Goal: Task Accomplishment & Management: Manage account settings

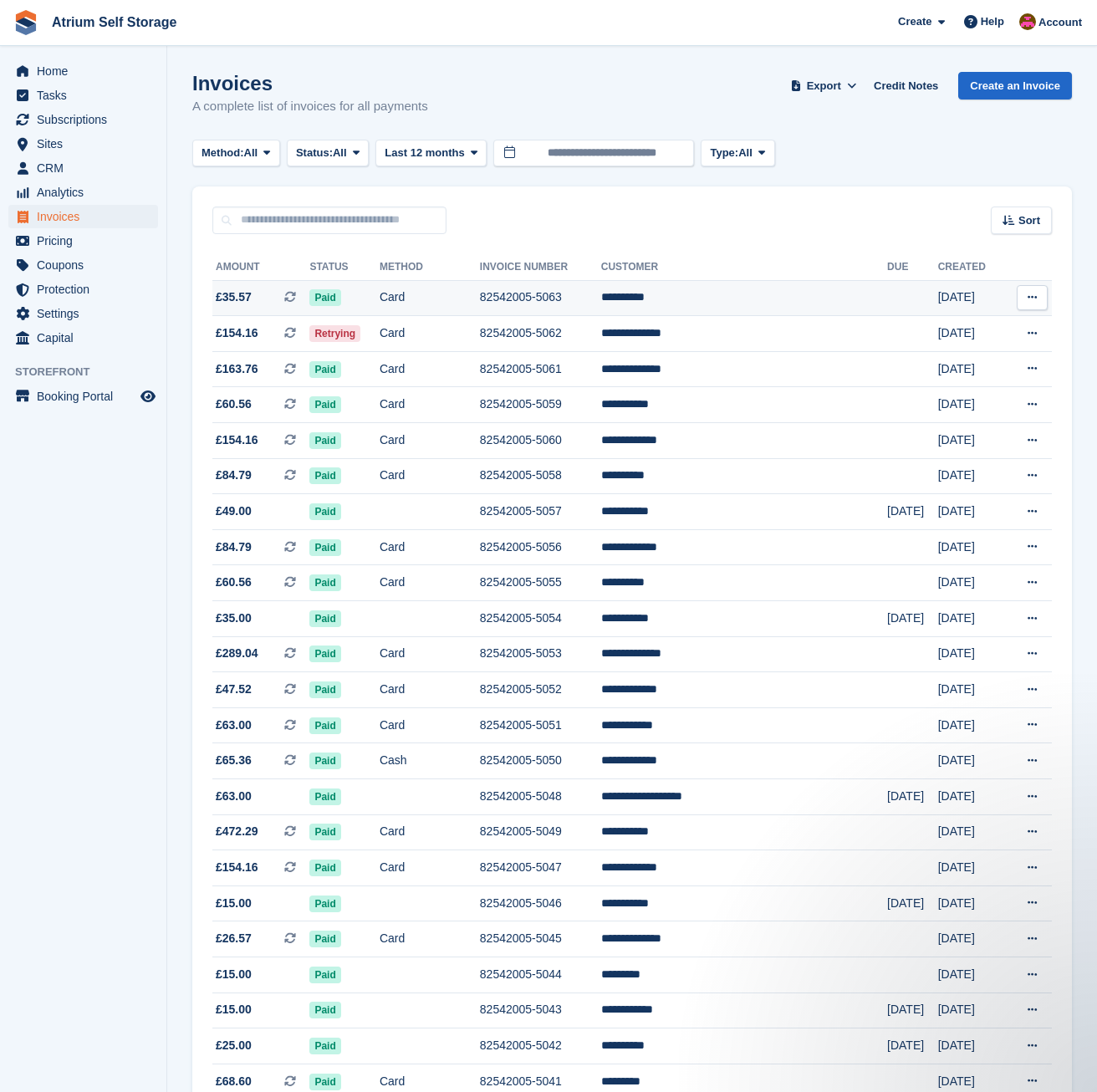
click at [668, 300] on td "**********" at bounding box center [744, 297] width 286 height 36
click at [232, 220] on input "text" at bounding box center [329, 220] width 235 height 27
type input "*******"
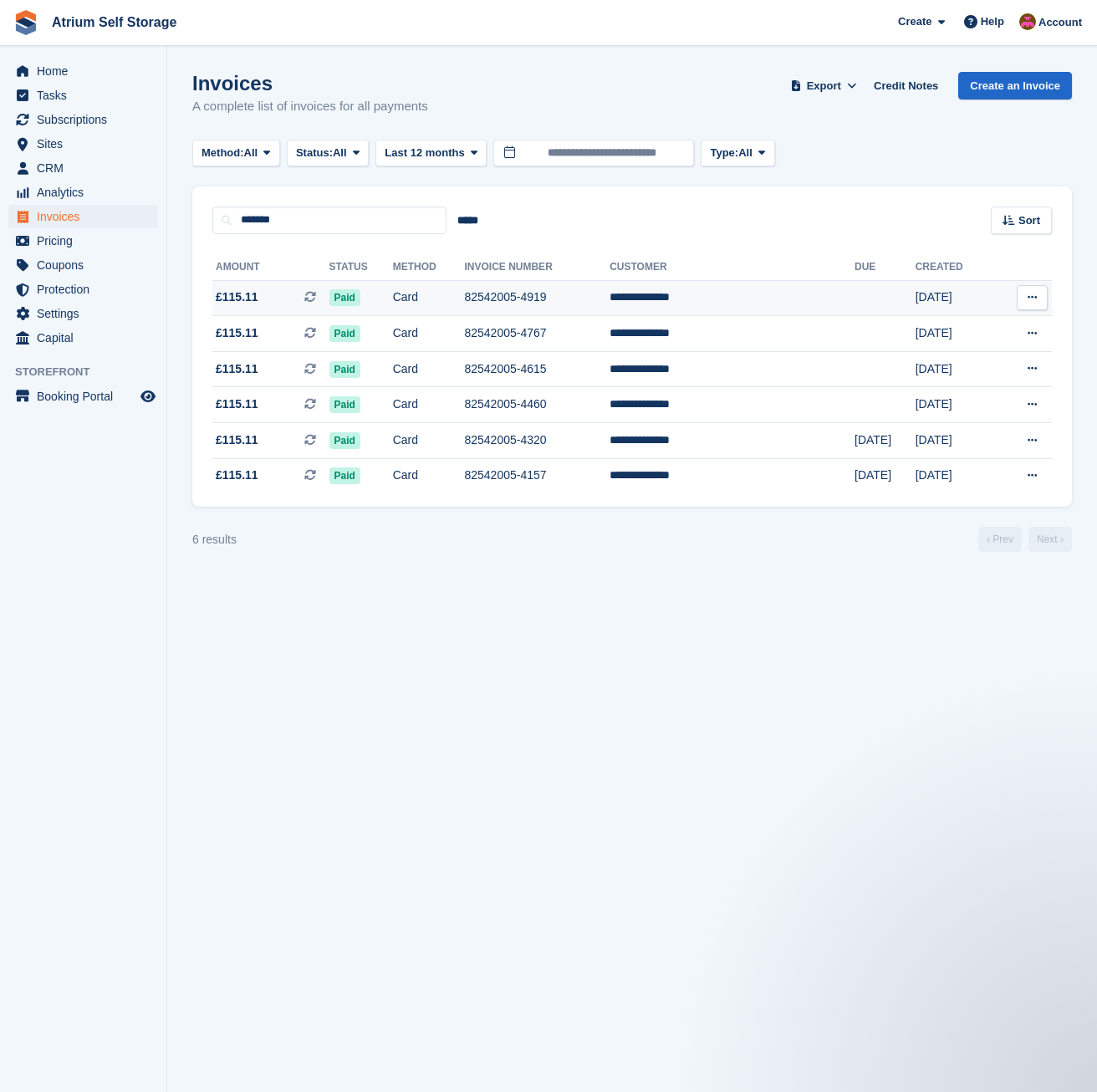
click at [523, 305] on td "82542005-4919" at bounding box center [537, 297] width 145 height 36
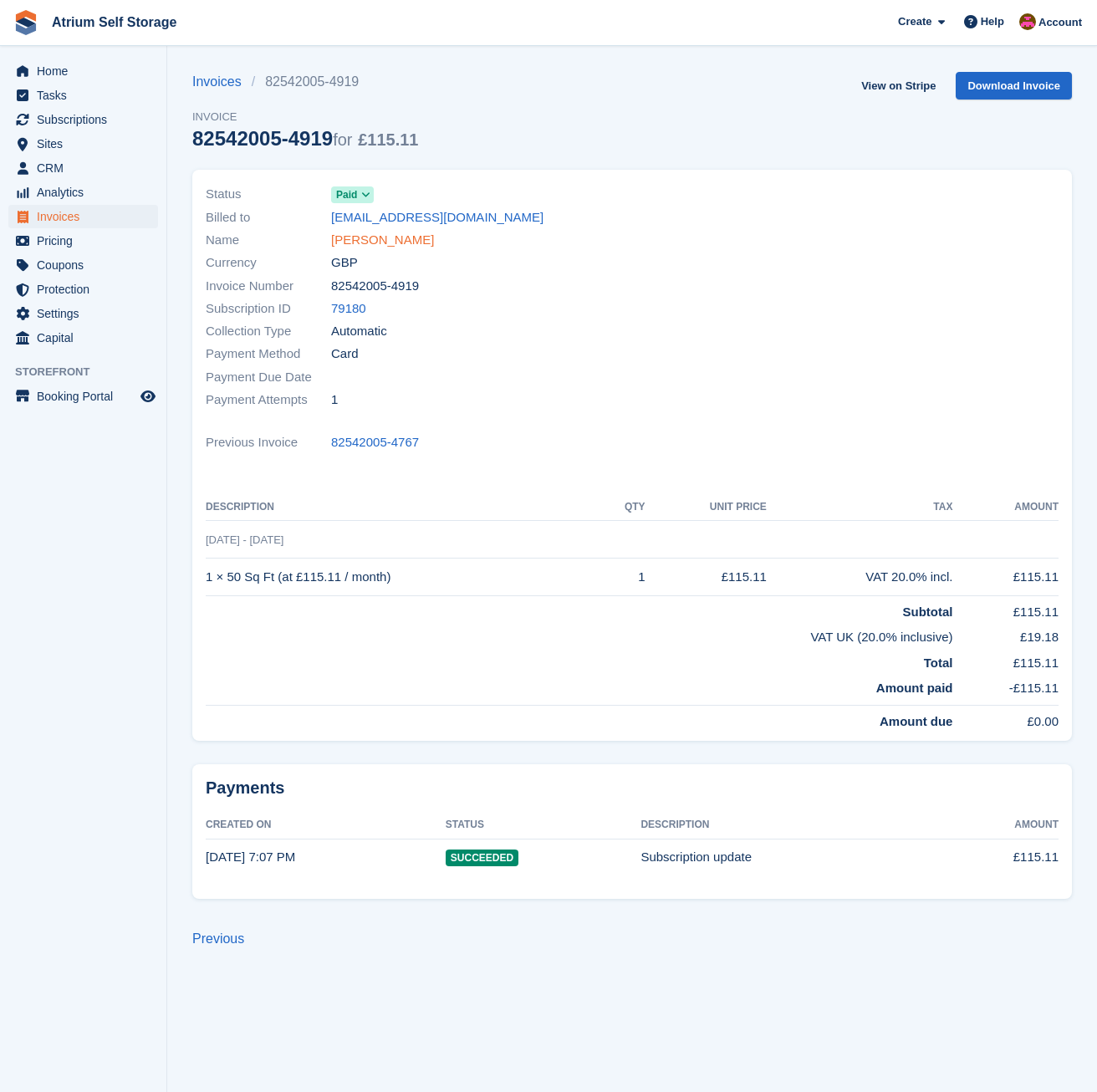
click at [398, 240] on link "Lauren Collins" at bounding box center [382, 240] width 103 height 20
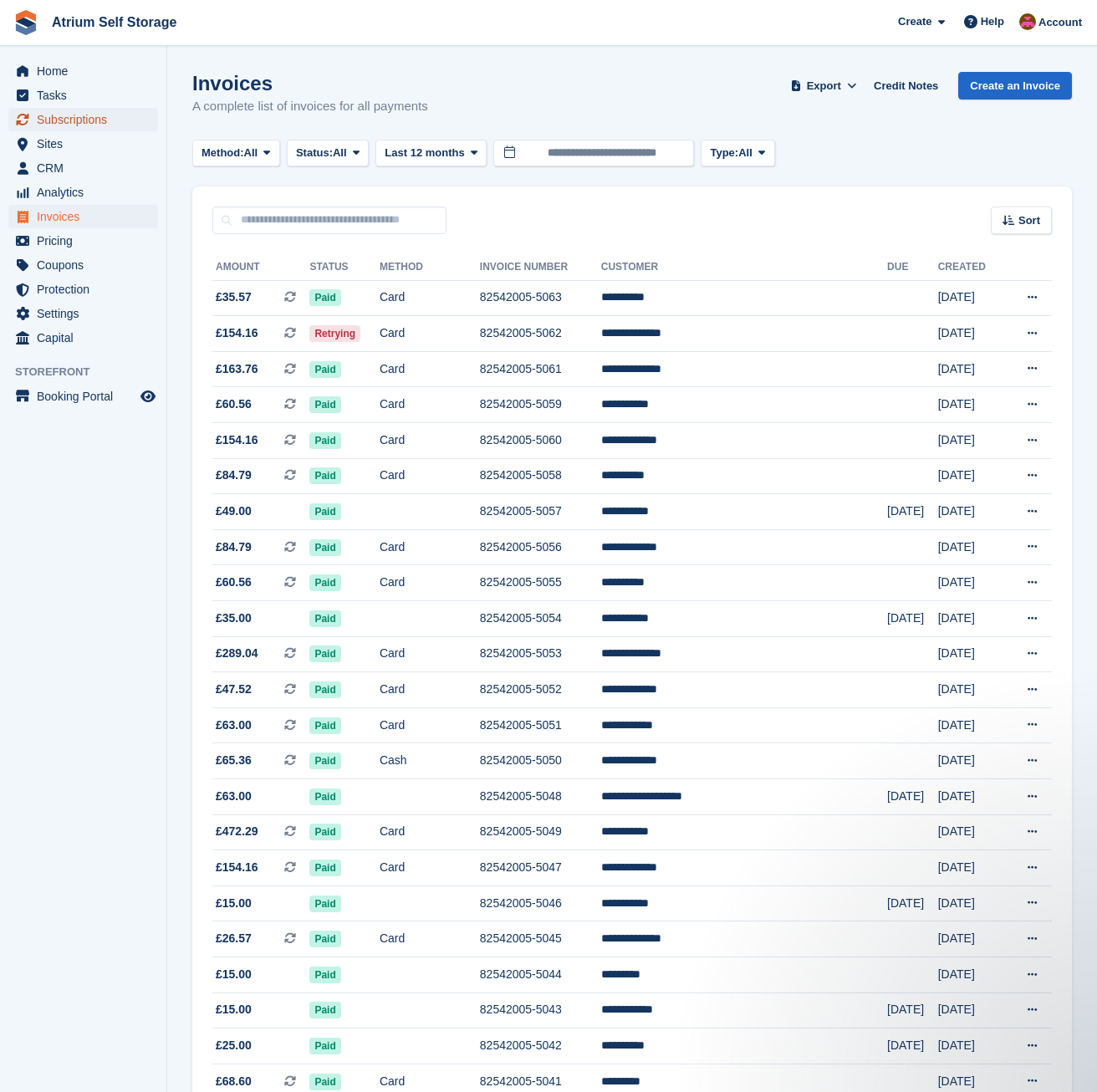
click at [87, 113] on span "Subscriptions" at bounding box center [86, 120] width 100 height 24
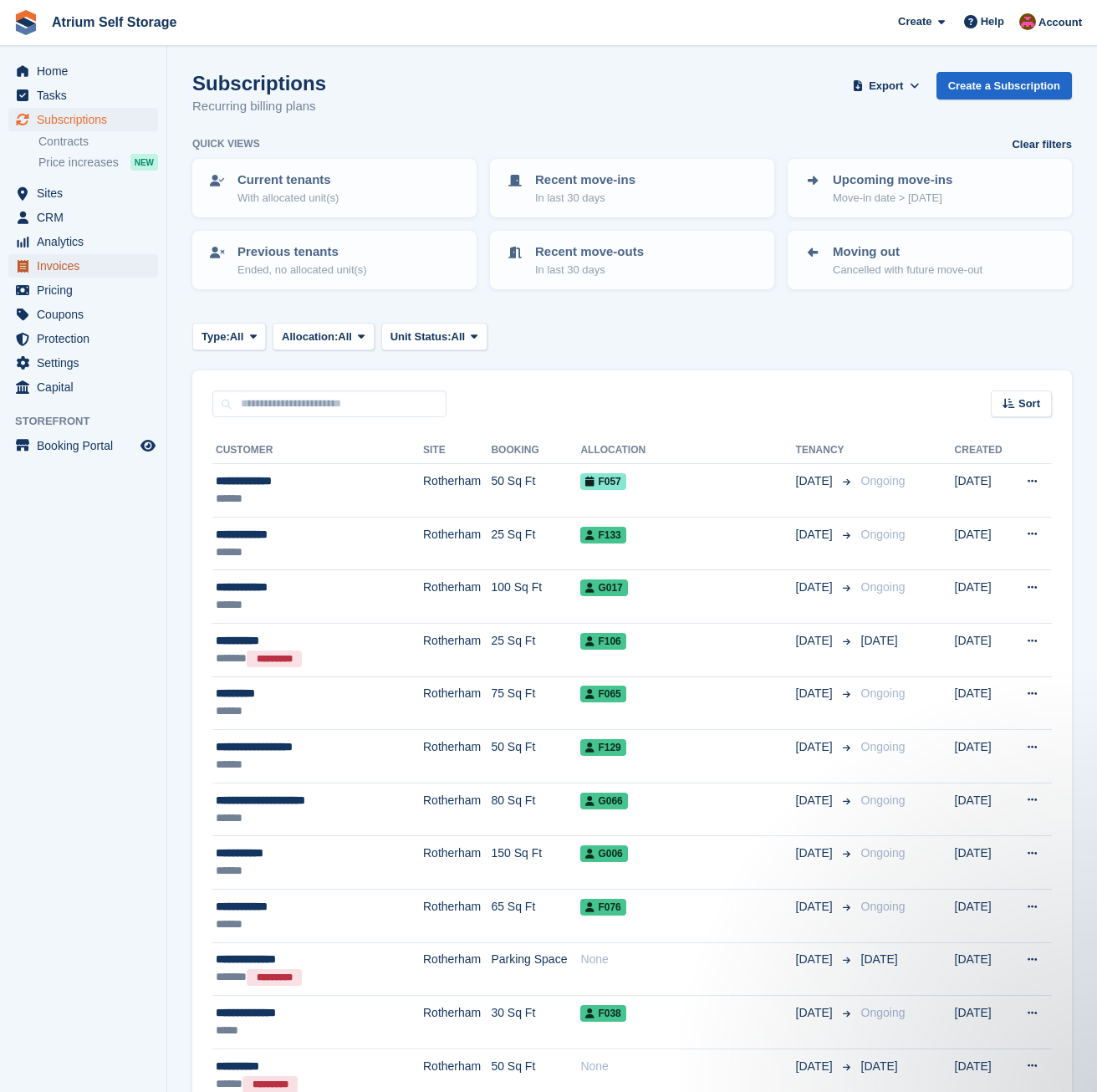
click at [58, 265] on span "Invoices" at bounding box center [86, 266] width 100 height 24
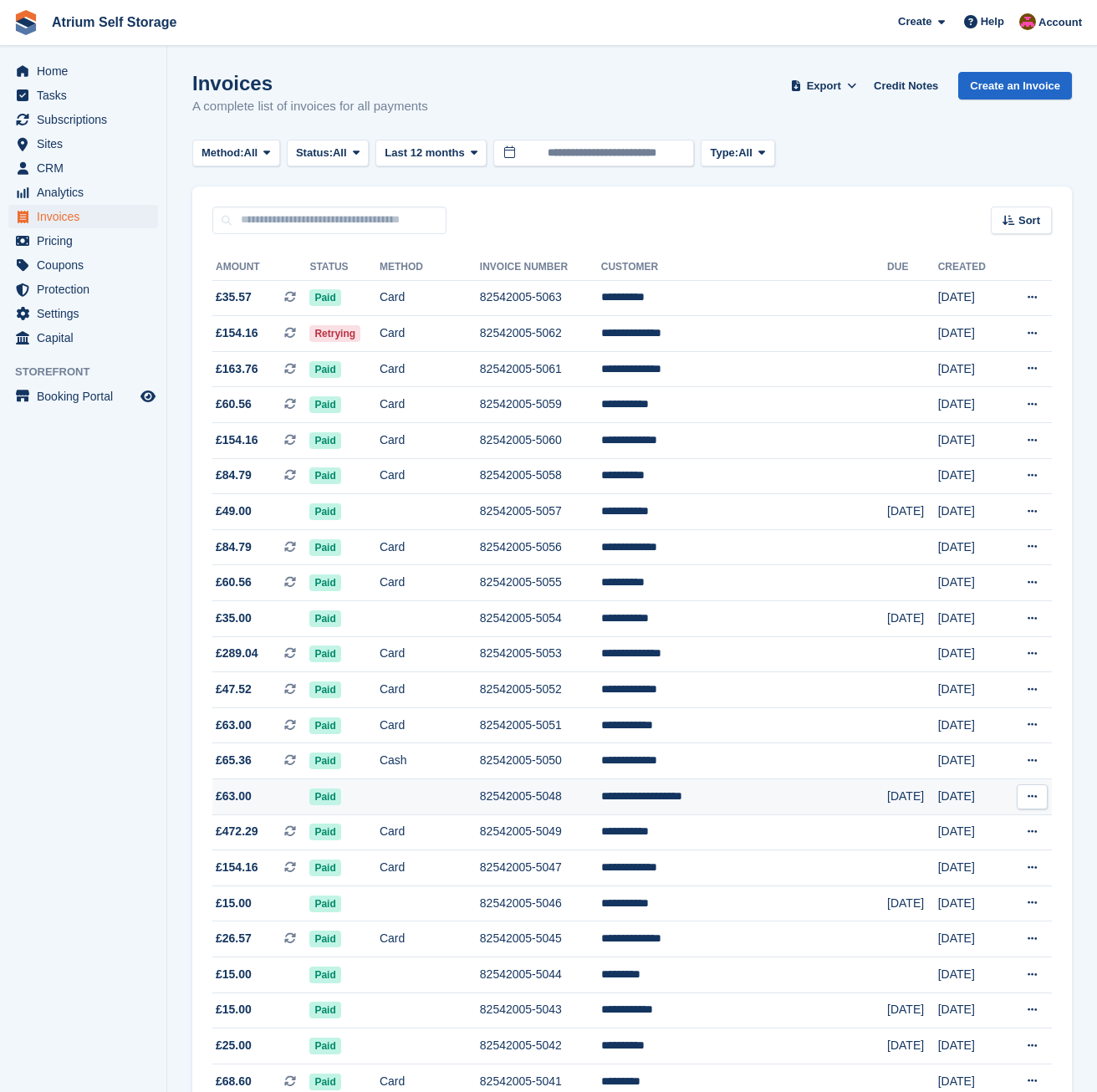
click at [468, 803] on td at bounding box center [430, 797] width 100 height 36
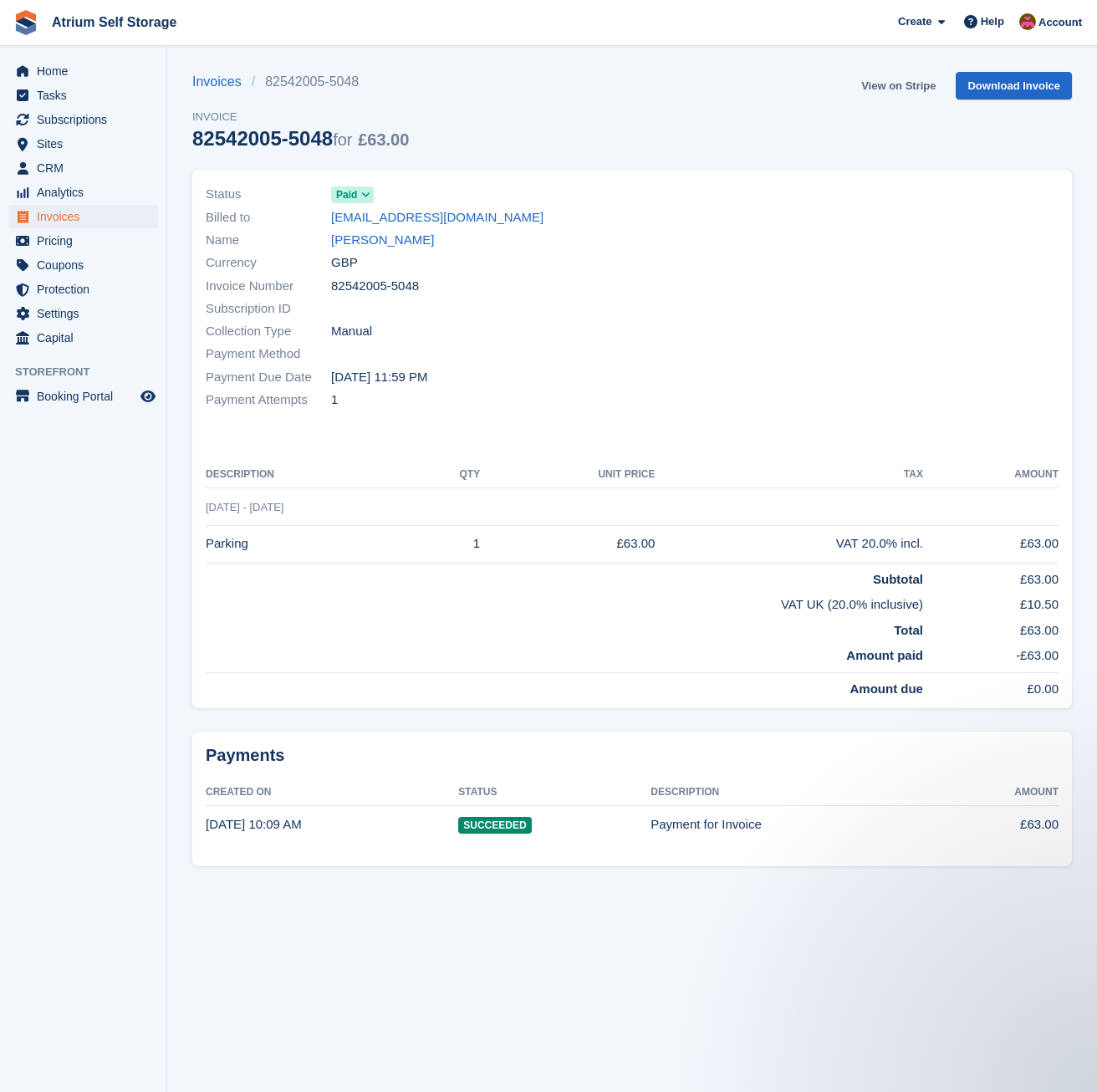
click at [906, 83] on link "View on Stripe" at bounding box center [898, 85] width 87 height 27
click at [43, 65] on span "Home" at bounding box center [86, 72] width 100 height 24
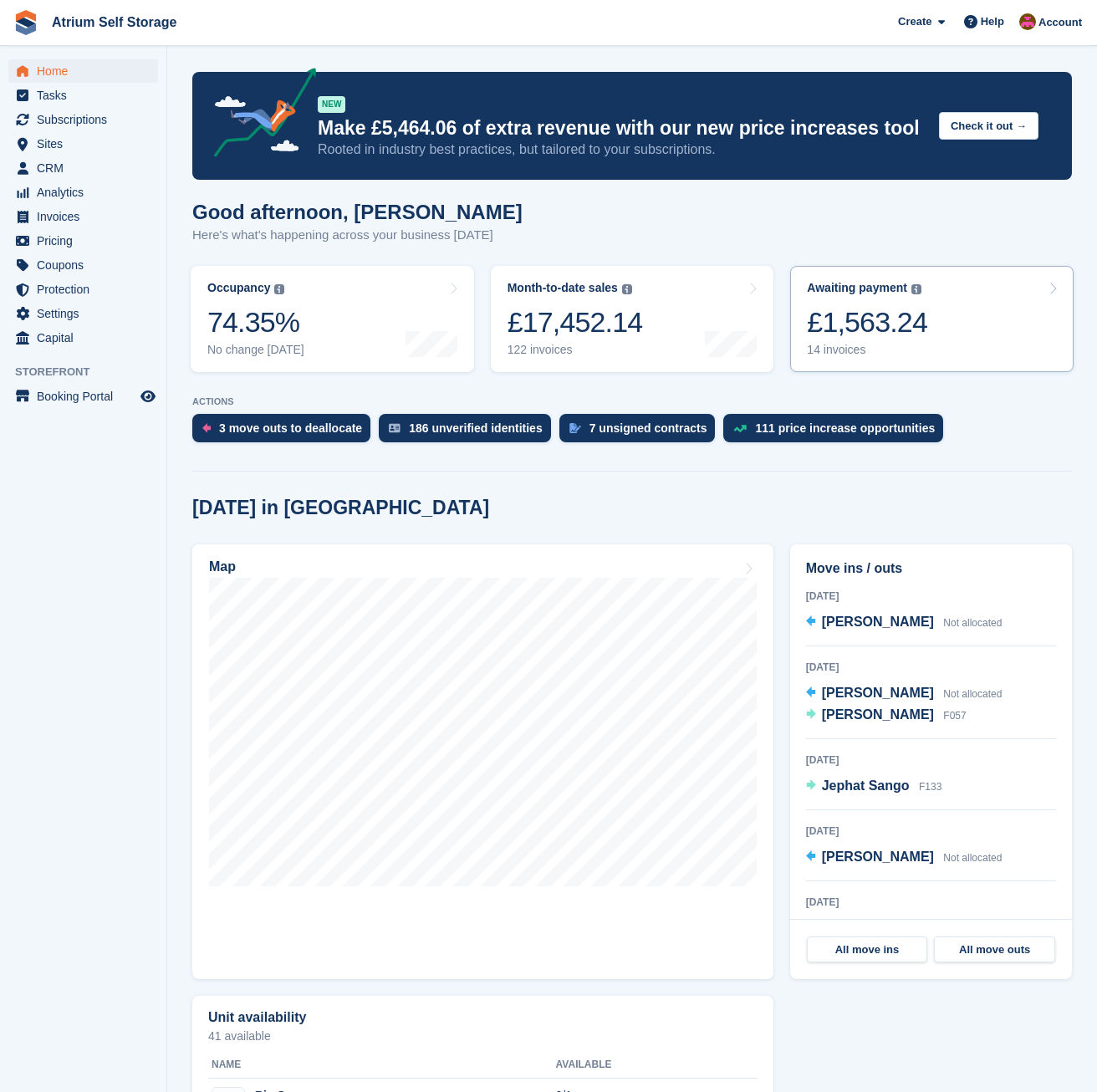
click at [909, 322] on div "£1,563.24" at bounding box center [866, 322] width 121 height 34
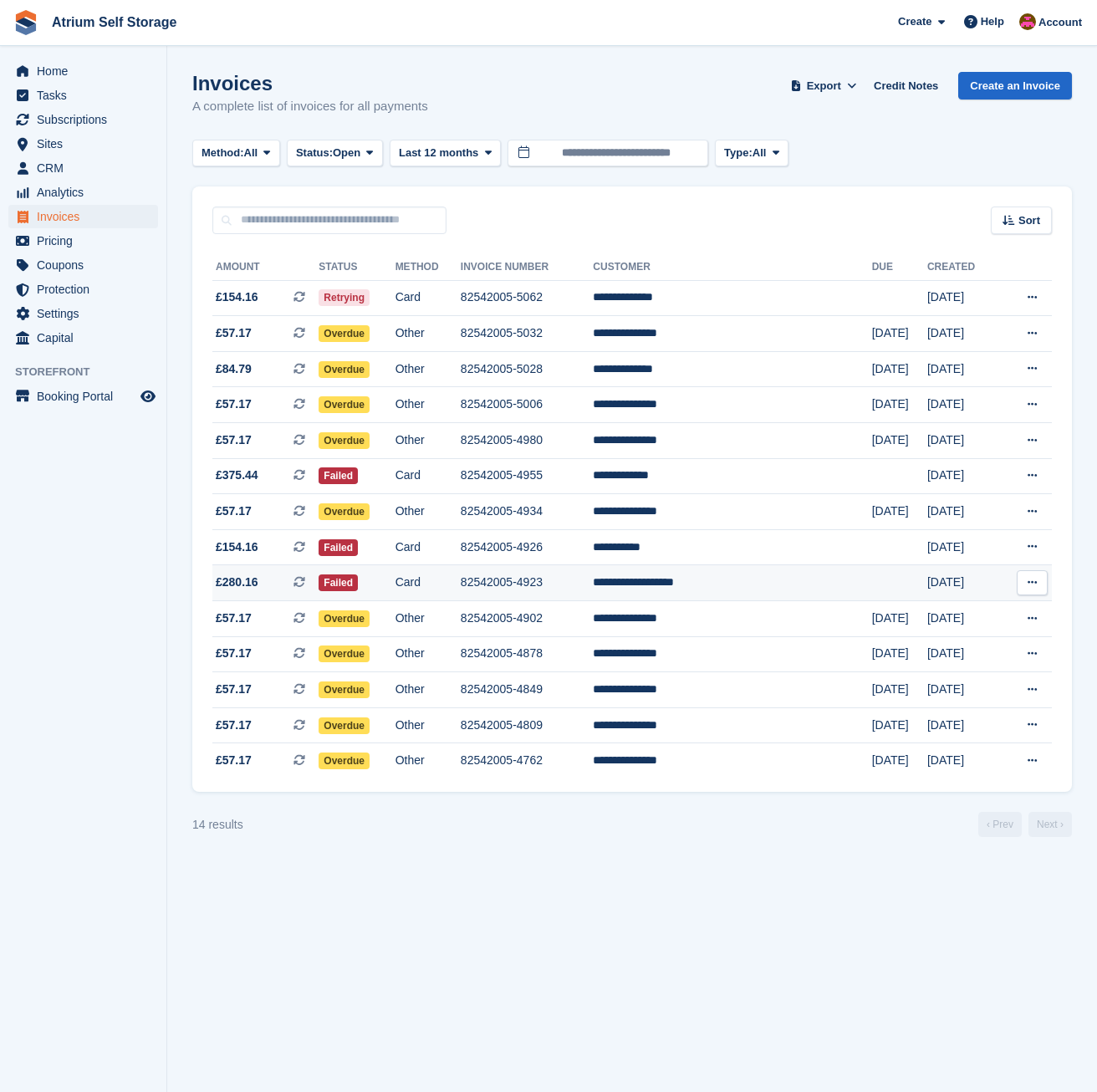
click at [710, 577] on td "**********" at bounding box center [732, 583] width 279 height 36
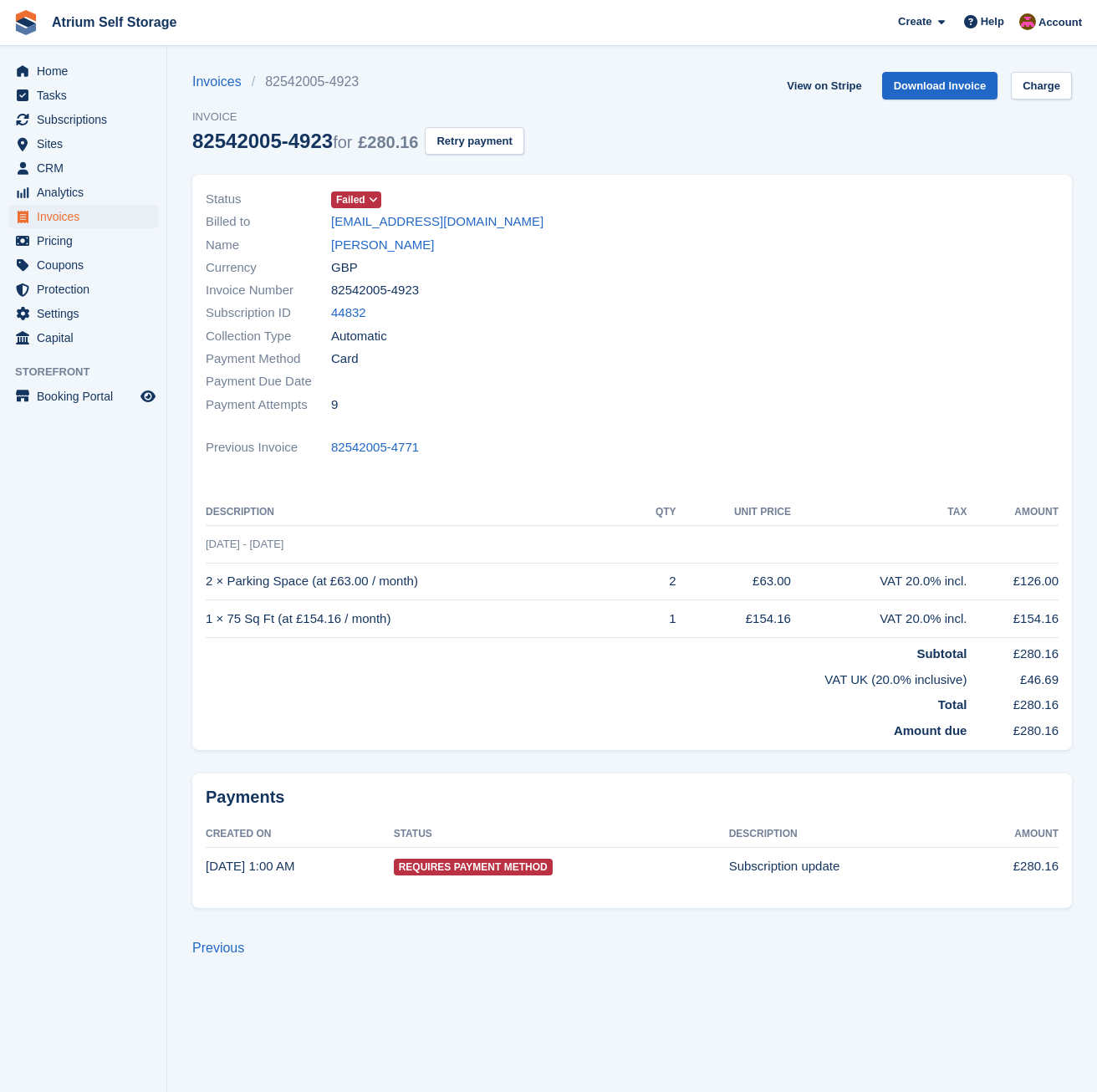
click at [361, 195] on span "Failed" at bounding box center [351, 199] width 29 height 15
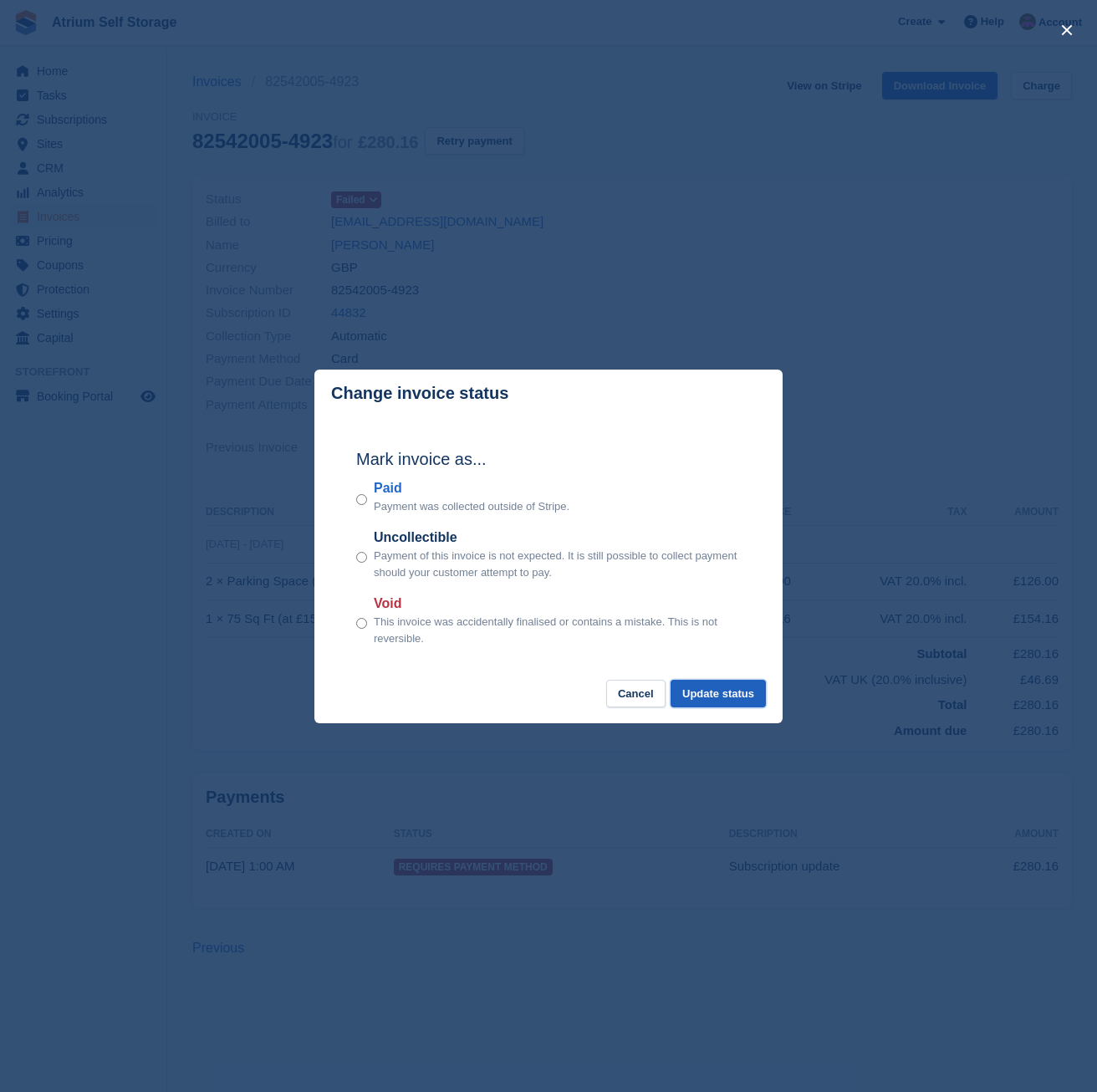
click at [741, 695] on button "Update status" at bounding box center [717, 694] width 95 height 27
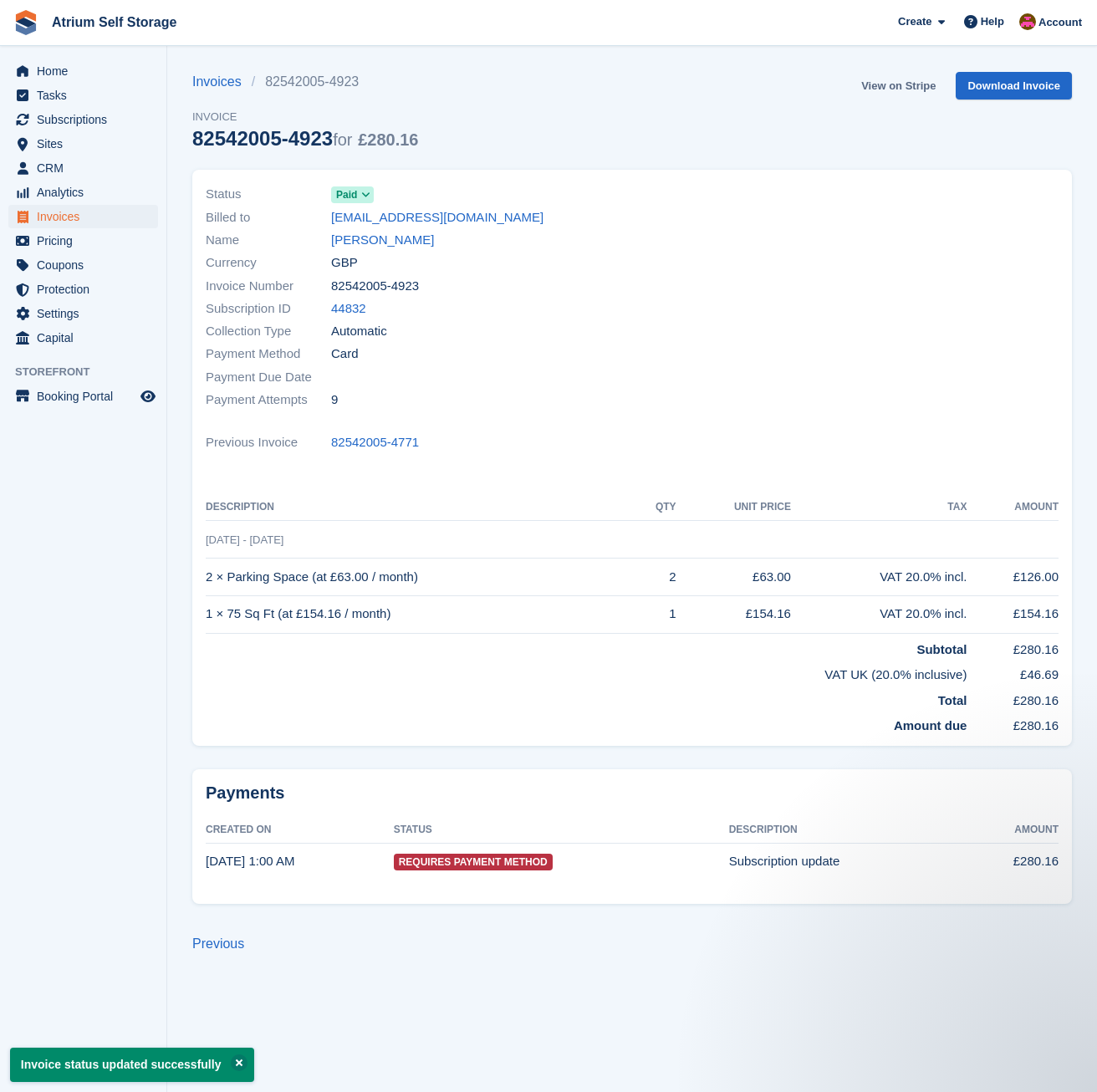
click at [866, 79] on link "View on Stripe" at bounding box center [898, 85] width 87 height 27
click at [64, 213] on span "Invoices" at bounding box center [86, 217] width 100 height 24
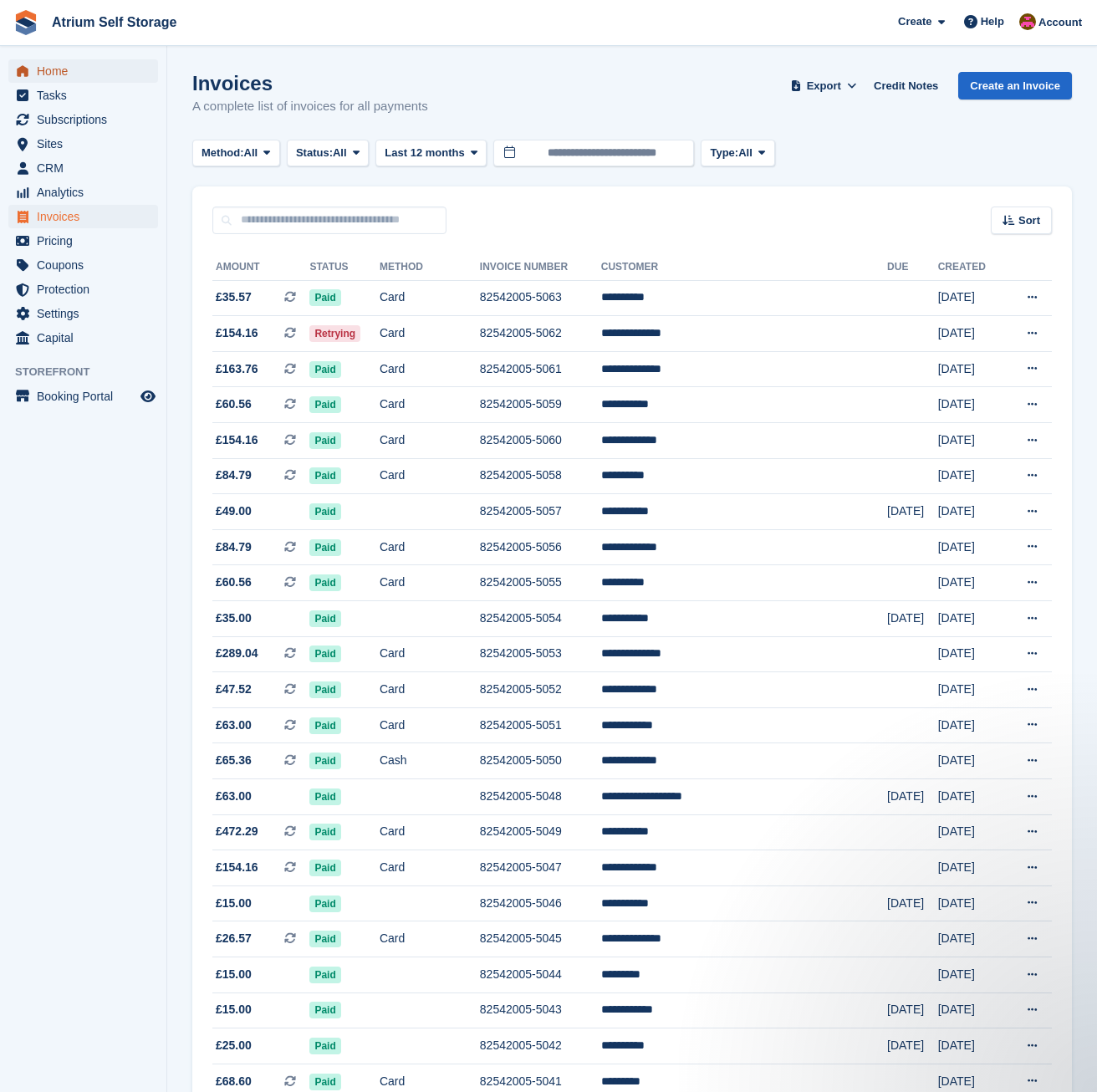
click at [71, 77] on span "Home" at bounding box center [86, 72] width 100 height 24
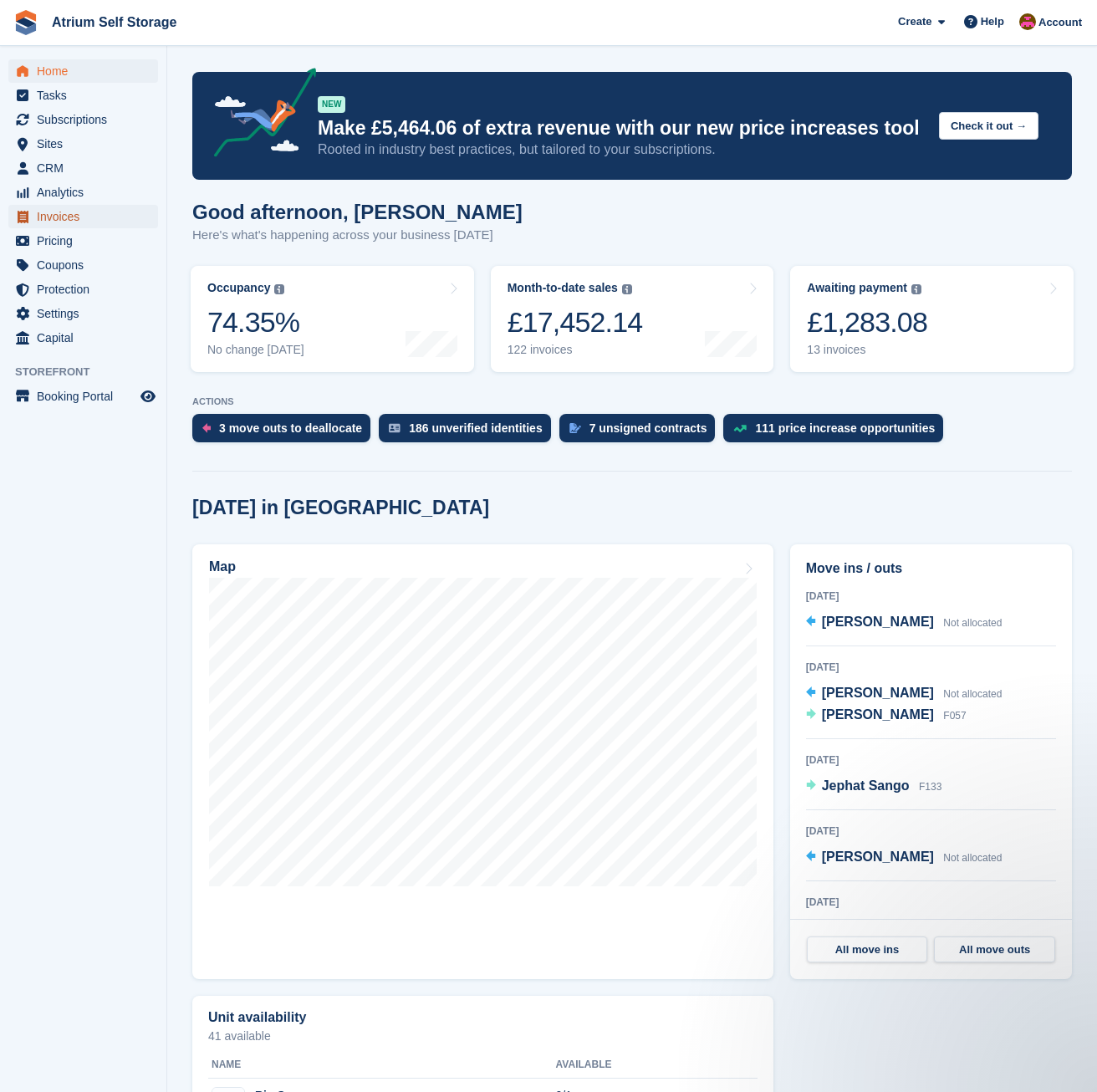
click at [101, 213] on span "Invoices" at bounding box center [86, 217] width 100 height 24
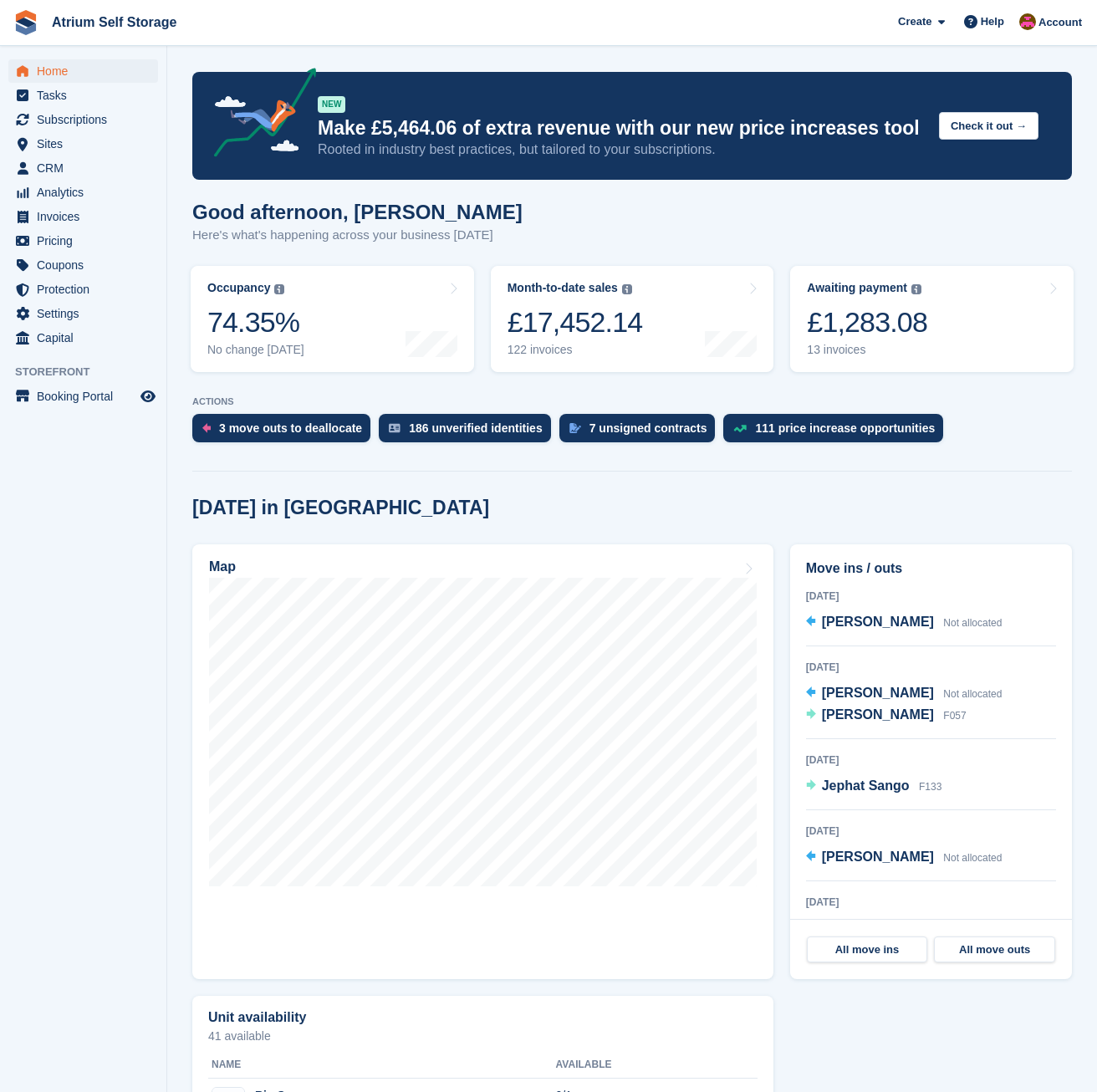
click at [909, 337] on div "£1,283.08" at bounding box center [866, 322] width 121 height 34
click at [59, 223] on span "Invoices" at bounding box center [86, 217] width 100 height 24
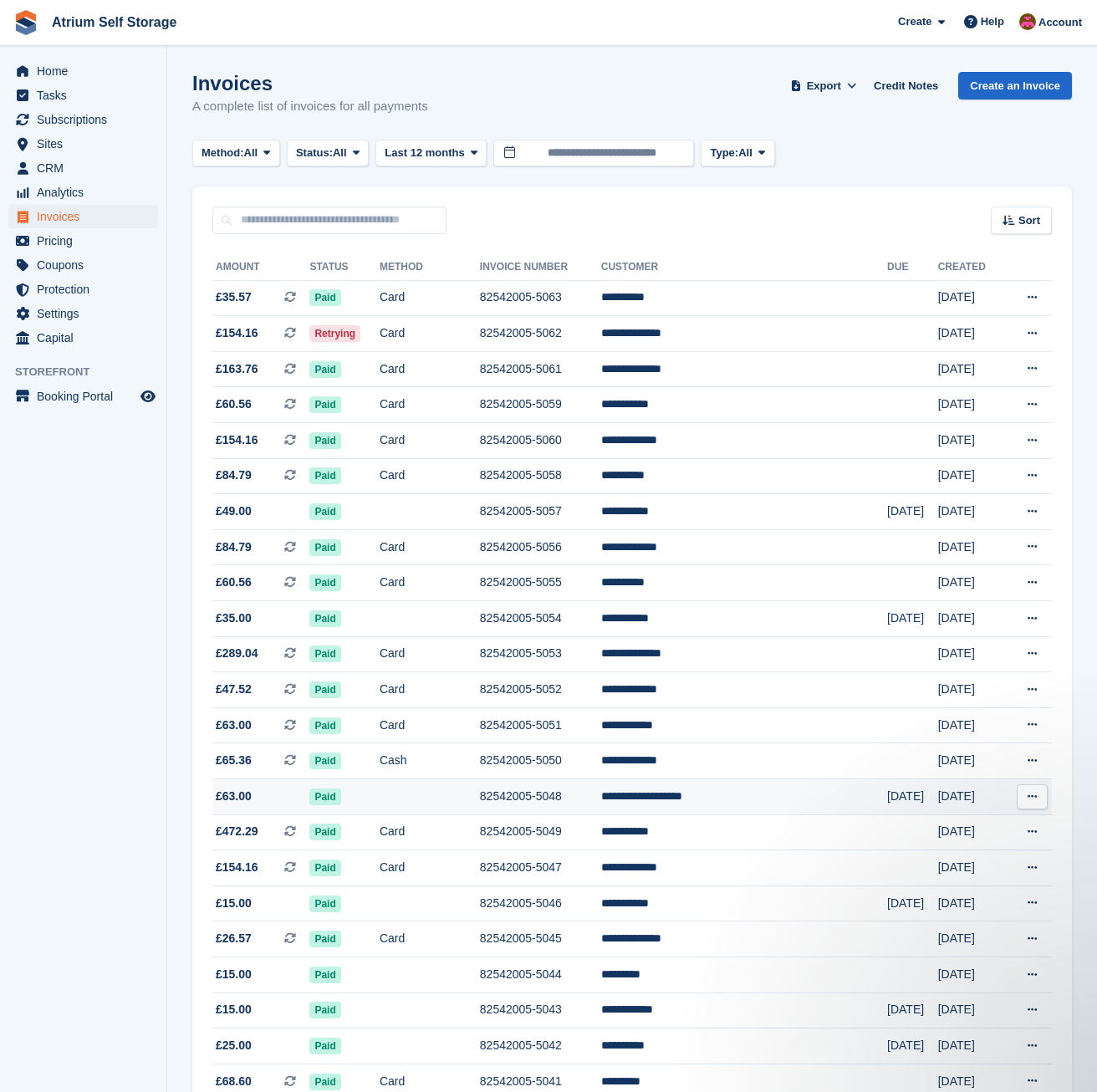
click at [705, 809] on td "**********" at bounding box center [744, 797] width 286 height 36
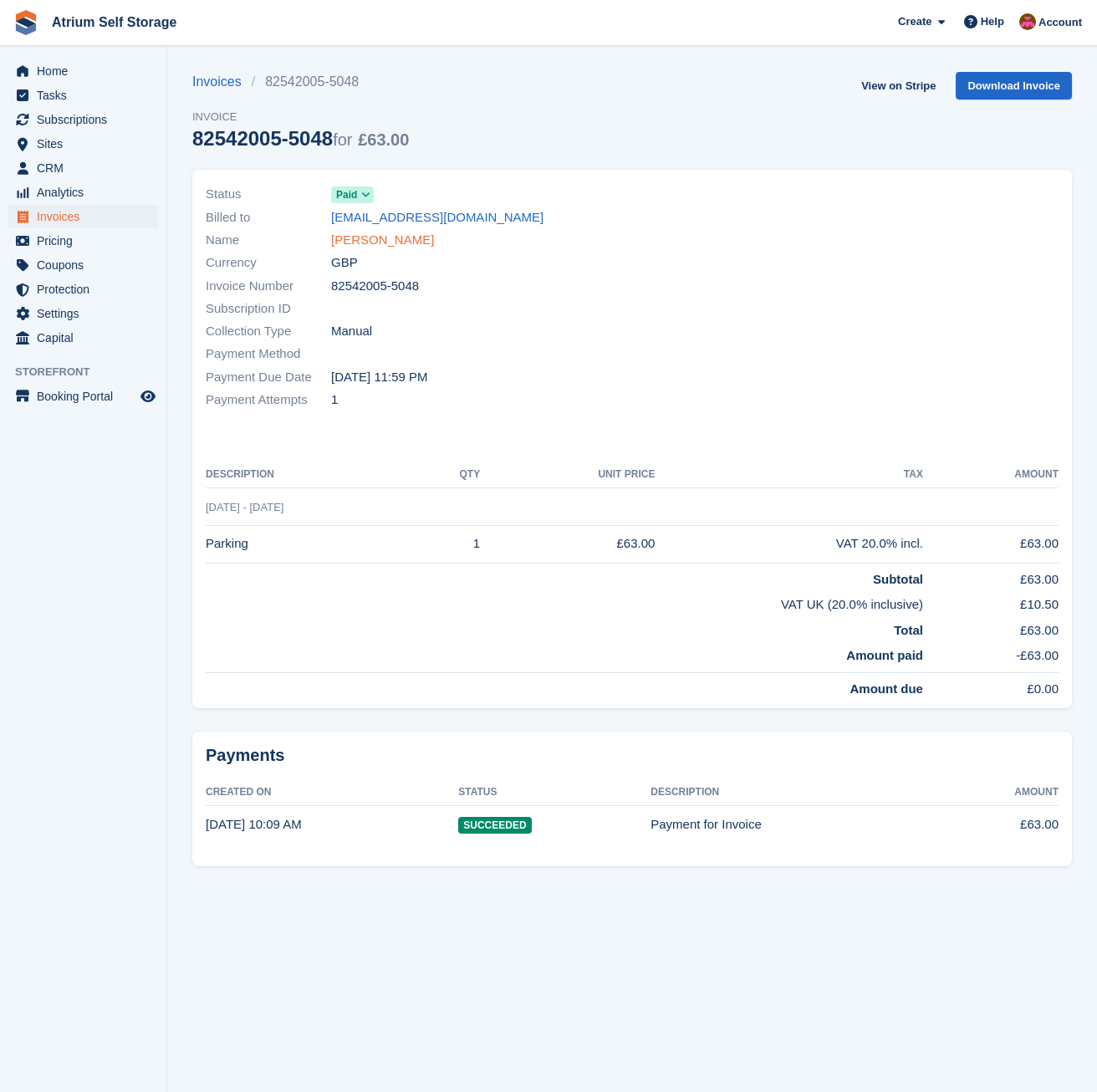
click at [414, 243] on link "Nerijus Kersnauskas" at bounding box center [382, 240] width 103 height 20
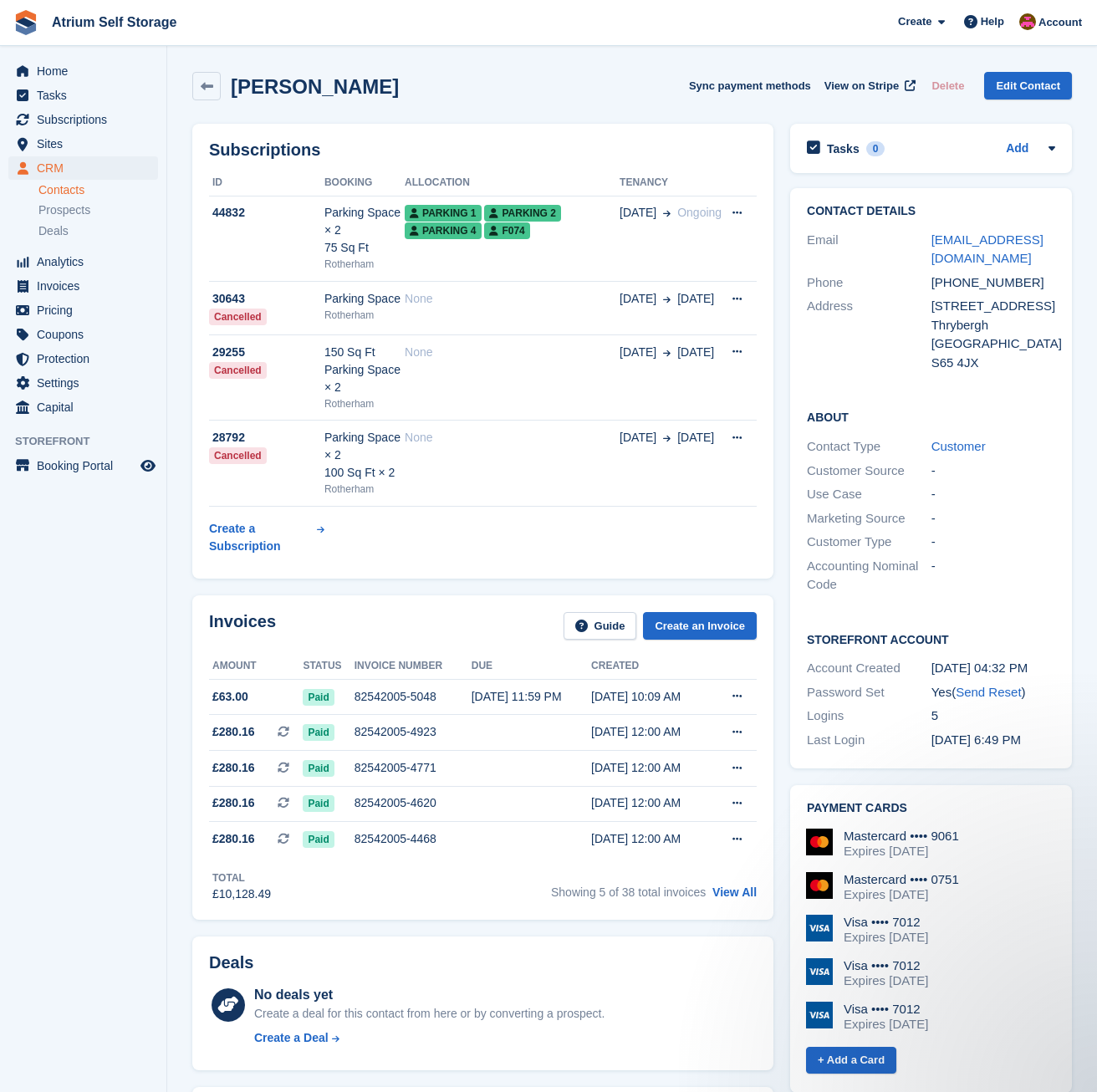
click at [254, 619] on h2 "Invoices" at bounding box center [242, 626] width 67 height 27
click at [742, 887] on link "View All" at bounding box center [734, 892] width 44 height 14
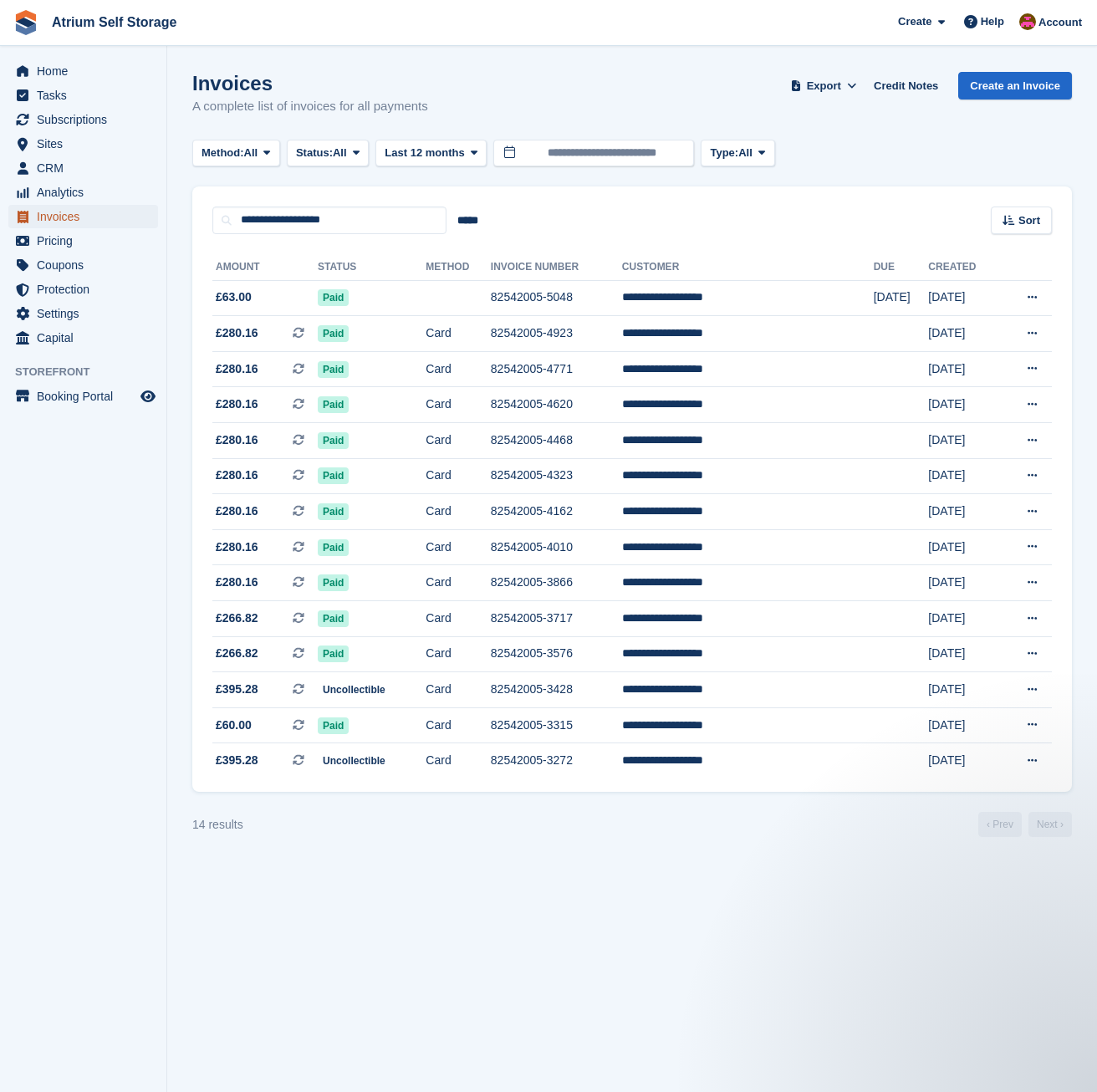
click at [69, 212] on span "Invoices" at bounding box center [86, 217] width 100 height 24
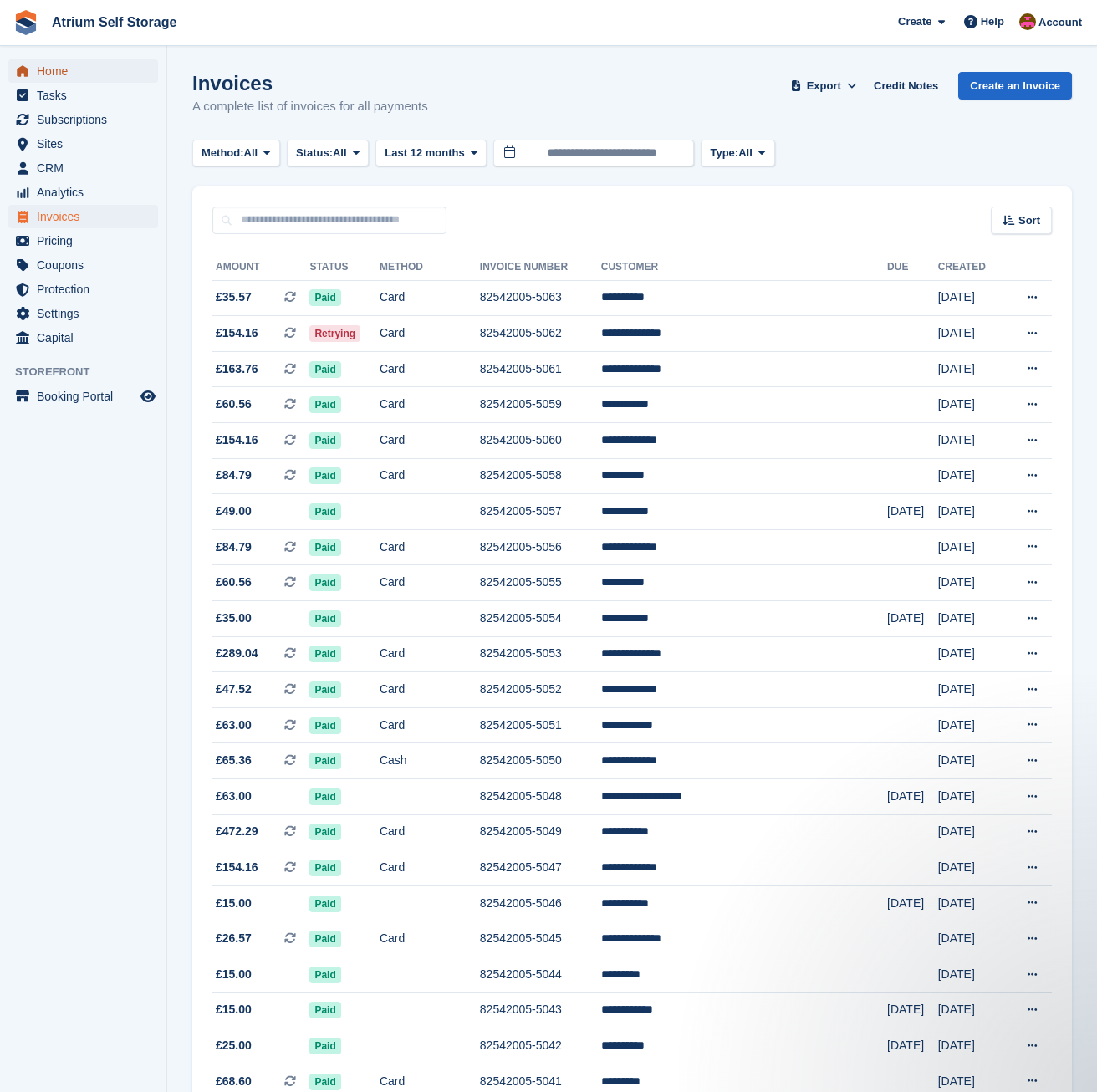
click at [58, 71] on span "Home" at bounding box center [86, 72] width 100 height 24
